Goal: Task Accomplishment & Management: Use online tool/utility

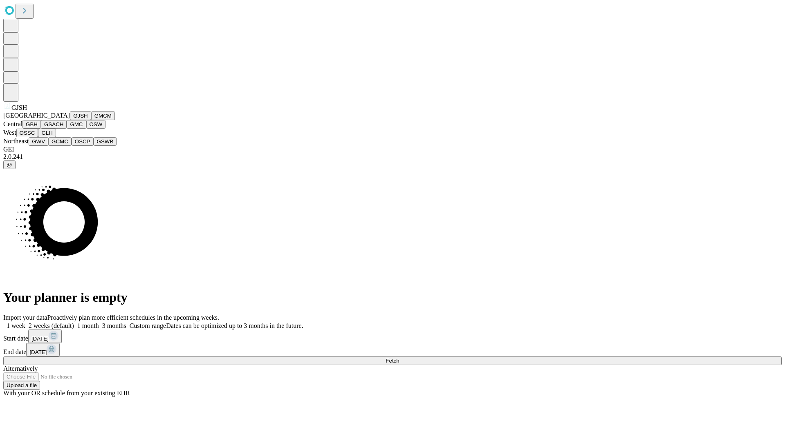
click at [70, 120] on button "GJSH" at bounding box center [80, 116] width 21 height 9
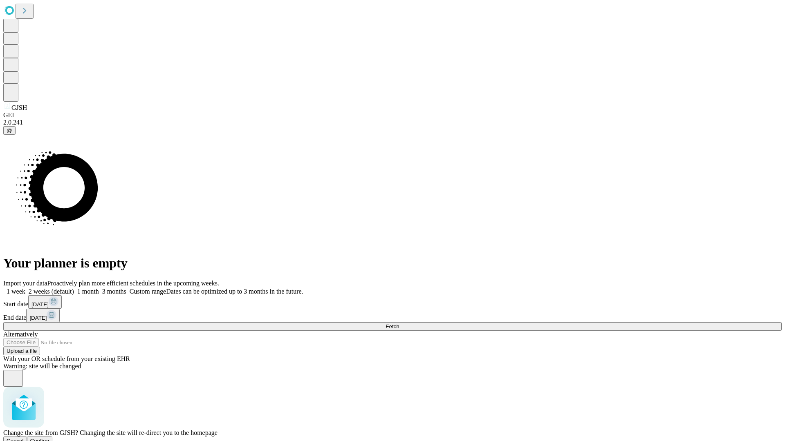
click at [49, 438] on span "Confirm" at bounding box center [39, 441] width 19 height 6
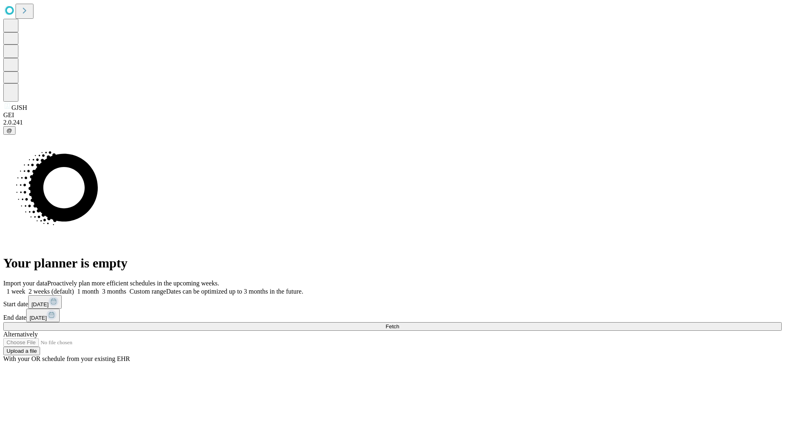
click at [74, 288] on label "2 weeks (default)" at bounding box center [49, 291] width 49 height 7
click at [399, 324] on span "Fetch" at bounding box center [391, 327] width 13 height 6
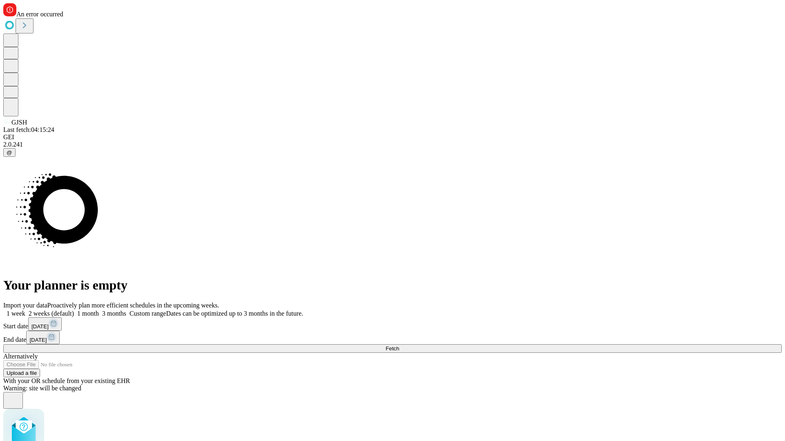
click at [74, 310] on label "2 weeks (default)" at bounding box center [49, 313] width 49 height 7
click at [399, 346] on span "Fetch" at bounding box center [391, 349] width 13 height 6
click at [74, 310] on label "2 weeks (default)" at bounding box center [49, 313] width 49 height 7
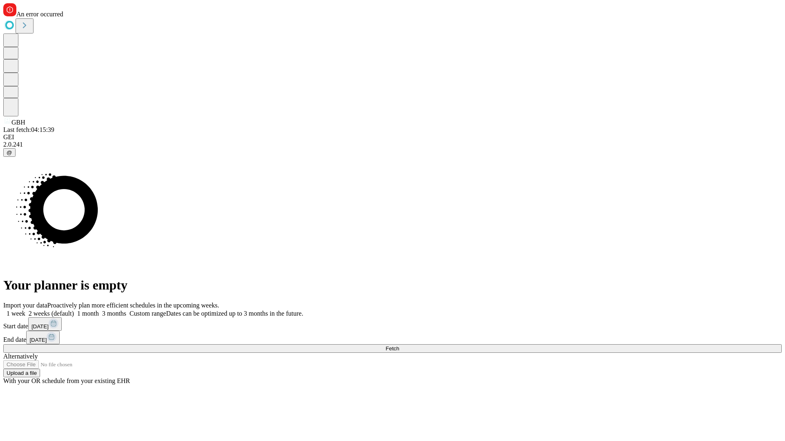
click at [399, 346] on span "Fetch" at bounding box center [391, 349] width 13 height 6
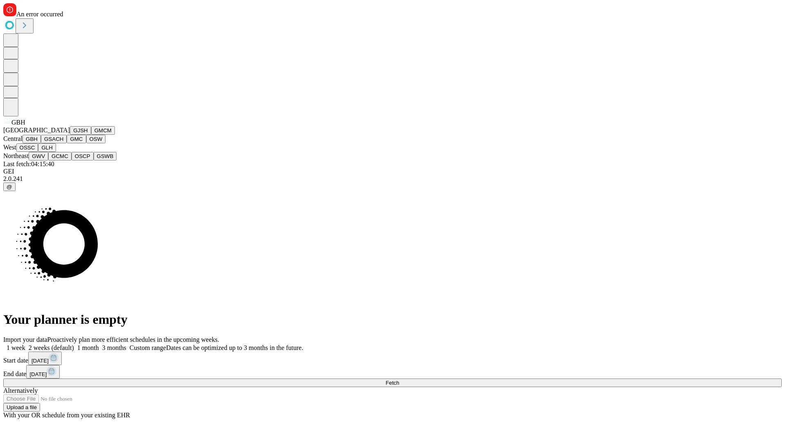
click at [63, 143] on button "GSACH" at bounding box center [54, 139] width 26 height 9
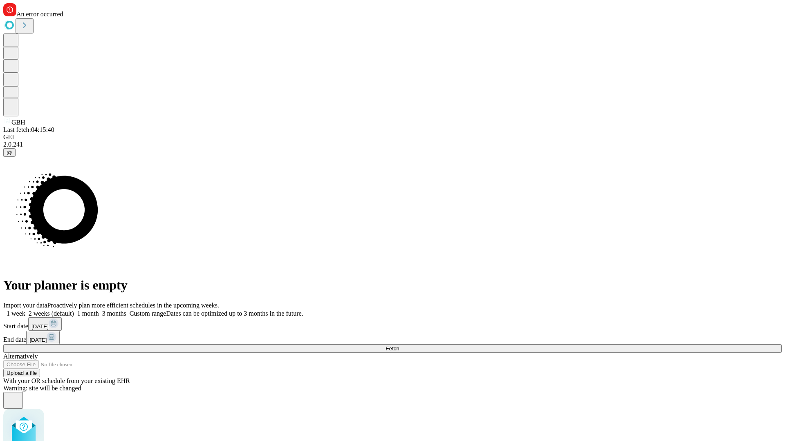
click at [74, 310] on label "2 weeks (default)" at bounding box center [49, 313] width 49 height 7
click at [399, 346] on span "Fetch" at bounding box center [391, 349] width 13 height 6
click at [74, 310] on label "2 weeks (default)" at bounding box center [49, 313] width 49 height 7
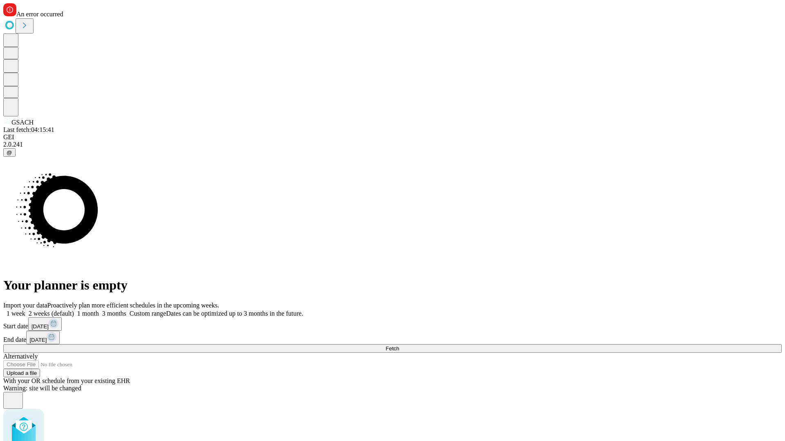
click at [399, 346] on span "Fetch" at bounding box center [391, 349] width 13 height 6
click at [74, 310] on label "2 weeks (default)" at bounding box center [49, 313] width 49 height 7
click at [399, 346] on span "Fetch" at bounding box center [391, 349] width 13 height 6
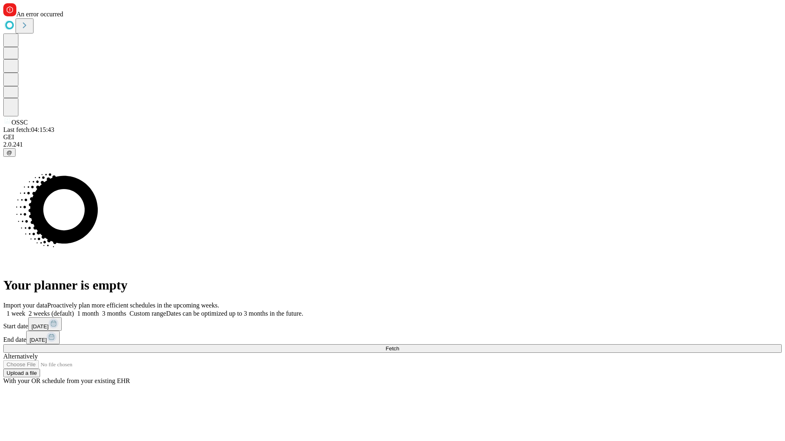
click at [74, 310] on label "2 weeks (default)" at bounding box center [49, 313] width 49 height 7
click at [399, 346] on span "Fetch" at bounding box center [391, 349] width 13 height 6
click at [74, 310] on label "2 weeks (default)" at bounding box center [49, 313] width 49 height 7
click at [399, 346] on span "Fetch" at bounding box center [391, 349] width 13 height 6
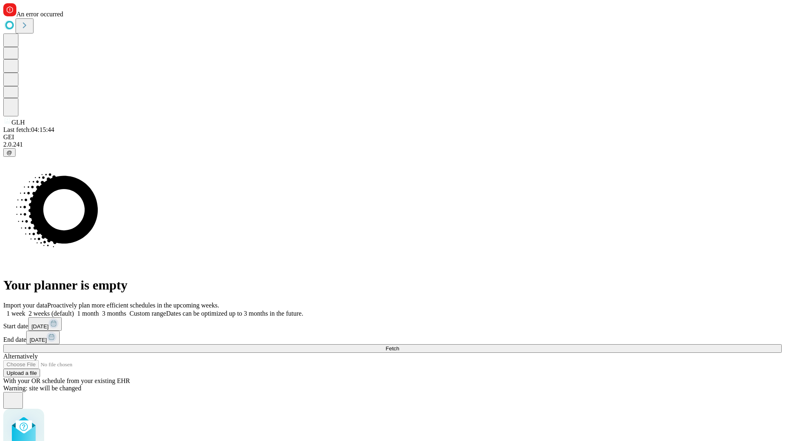
click at [74, 310] on label "2 weeks (default)" at bounding box center [49, 313] width 49 height 7
click at [399, 346] on span "Fetch" at bounding box center [391, 349] width 13 height 6
